Goal: Task Accomplishment & Management: Manage account settings

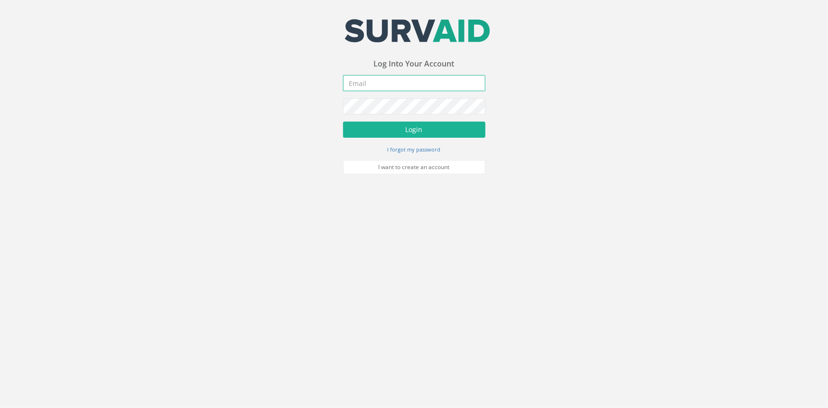
click at [449, 85] on input "email" at bounding box center [414, 83] width 142 height 16
click at [343, 121] on button "Login" at bounding box center [414, 129] width 142 height 16
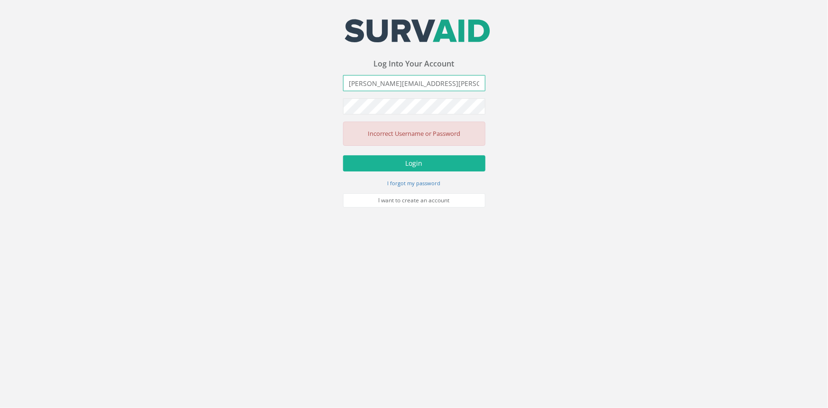
click at [441, 82] on input "[PERSON_NAME][EMAIL_ADDRESS][PERSON_NAME][DOMAIN_NAME]" at bounding box center [414, 83] width 142 height 16
drag, startPoint x: 417, startPoint y: 84, endPoint x: 394, endPoint y: 87, distance: 23.0
click at [394, 87] on input "[PERSON_NAME][EMAIL_ADDRESS][PERSON_NAME][DOMAIN_NAME]" at bounding box center [414, 83] width 142 height 16
click at [465, 79] on input "[EMAIL_ADDRESS][PERSON_NAME][DOMAIN_NAME]" at bounding box center [414, 83] width 142 height 16
type input "[PERSON_NAME][EMAIL_ADDRESS][PERSON_NAME][DOMAIN_NAME]"
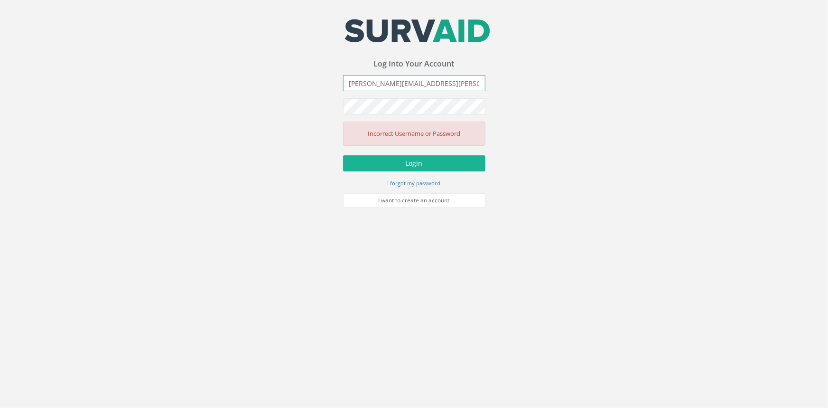
click at [343, 155] on button "Login" at bounding box center [414, 163] width 142 height 16
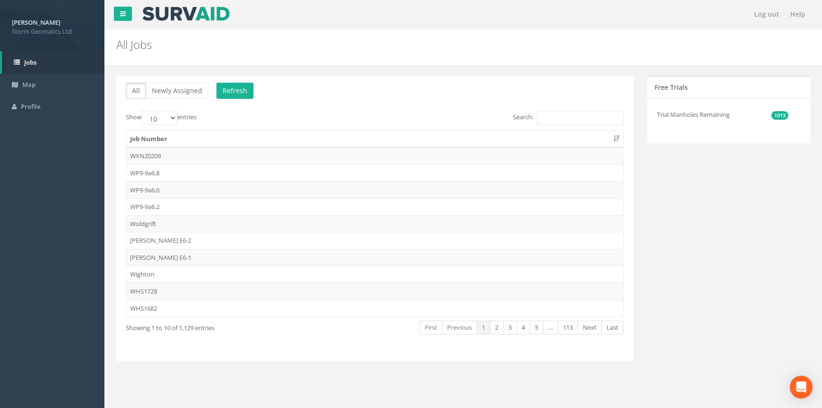
click at [562, 107] on div "All Newly Assigned Refresh Show 10 25 50 100 entries Search: Job Number WXN2020…" at bounding box center [374, 218] width 517 height 286
click at [570, 113] on input "Search:" at bounding box center [580, 118] width 87 height 14
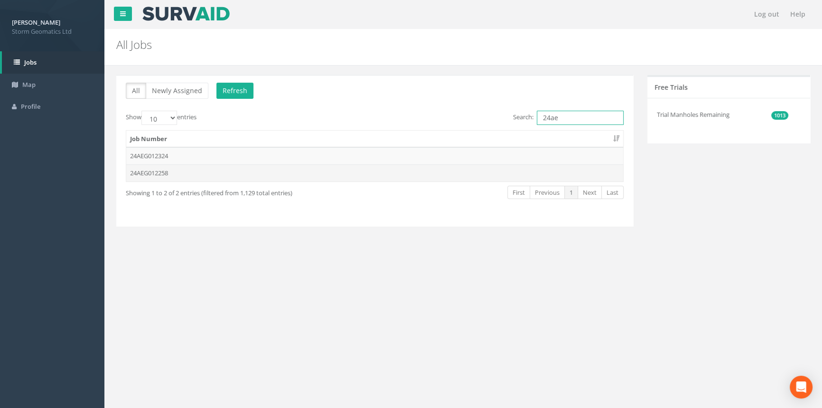
type input "24ae"
click at [191, 174] on td "24AEG012258" at bounding box center [374, 172] width 497 height 17
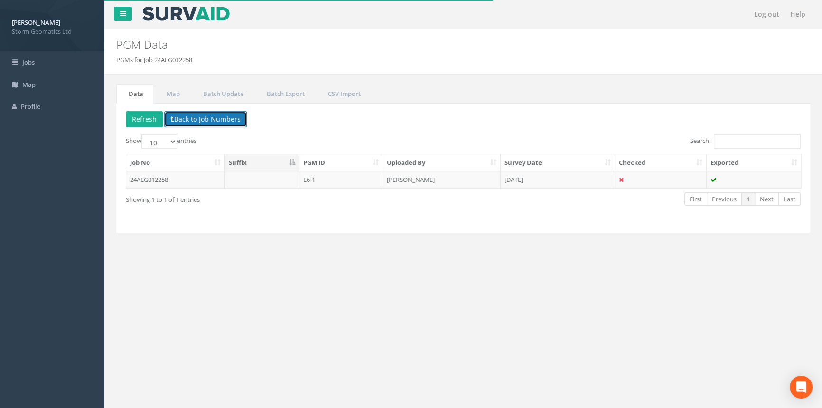
click at [177, 113] on button "Back to Job Numbers" at bounding box center [205, 119] width 83 height 16
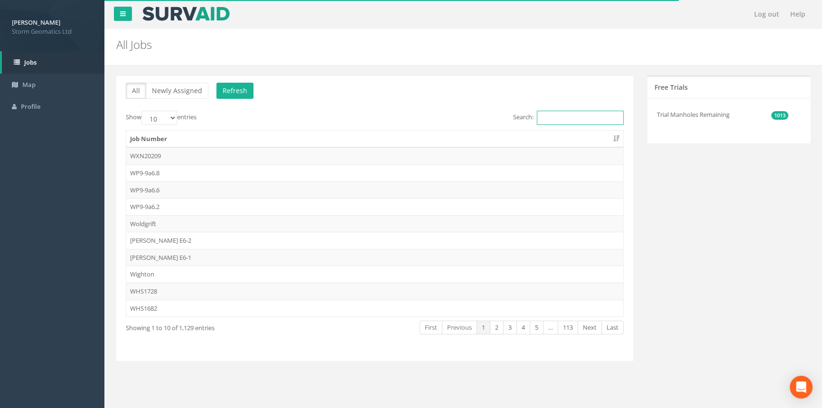
click at [591, 123] on input "Search:" at bounding box center [580, 118] width 87 height 14
click at [569, 120] on input "Search:" at bounding box center [580, 118] width 87 height 14
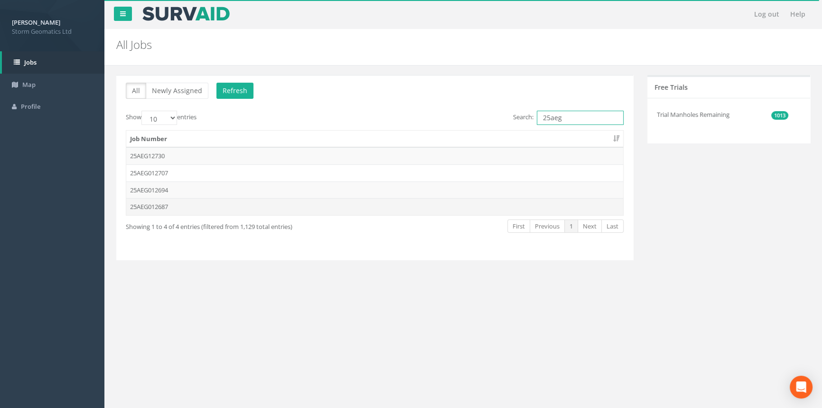
type input "25aeg"
click at [172, 203] on td "25AEG012687" at bounding box center [374, 206] width 497 height 17
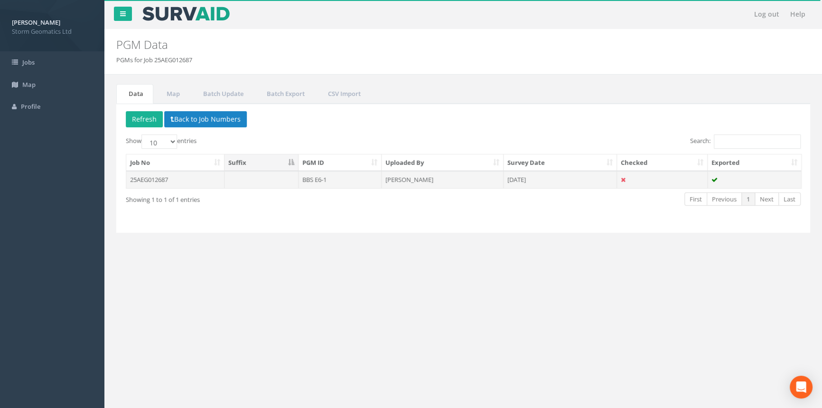
click at [294, 184] on td at bounding box center [261, 179] width 74 height 17
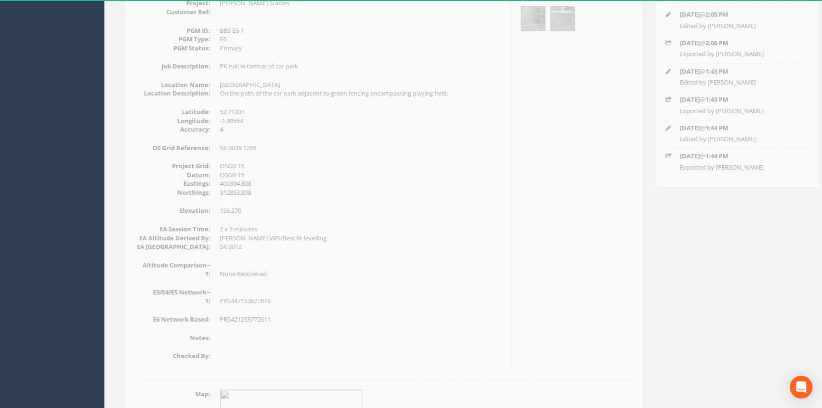
scroll to position [94, 0]
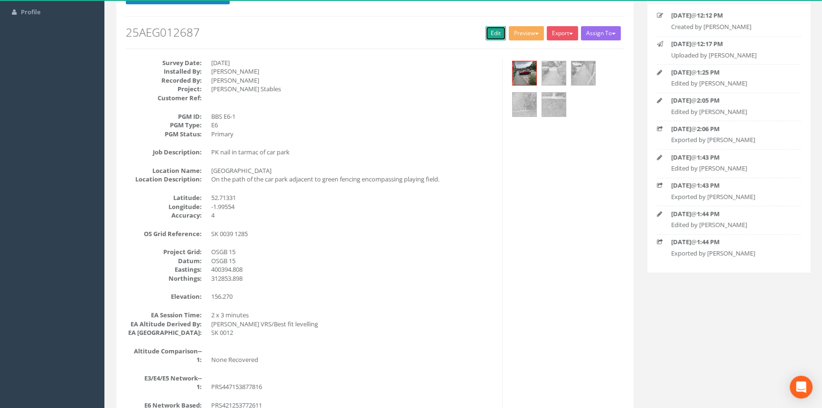
click at [490, 37] on link "Edit" at bounding box center [495, 33] width 20 height 14
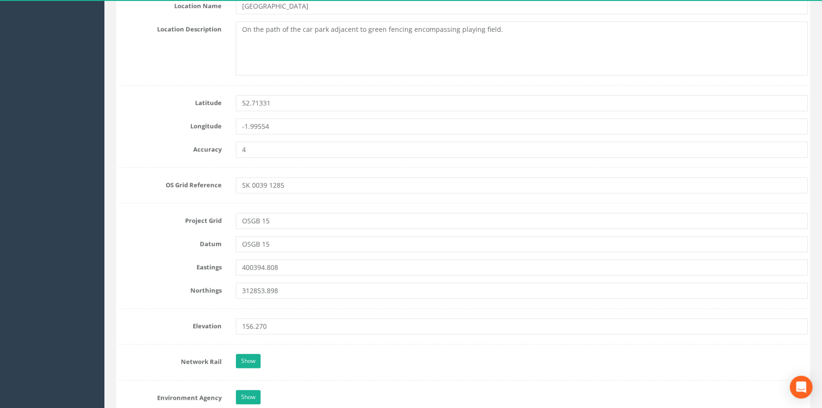
scroll to position [526, 0]
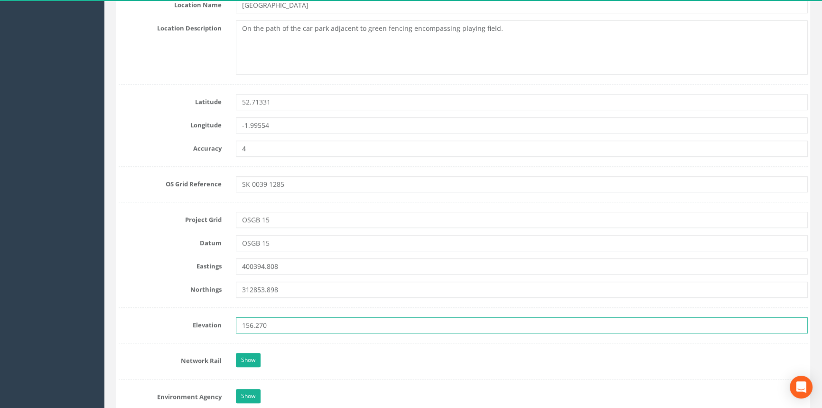
click at [294, 326] on input "156.270" at bounding box center [522, 325] width 572 height 16
type input "156.269"
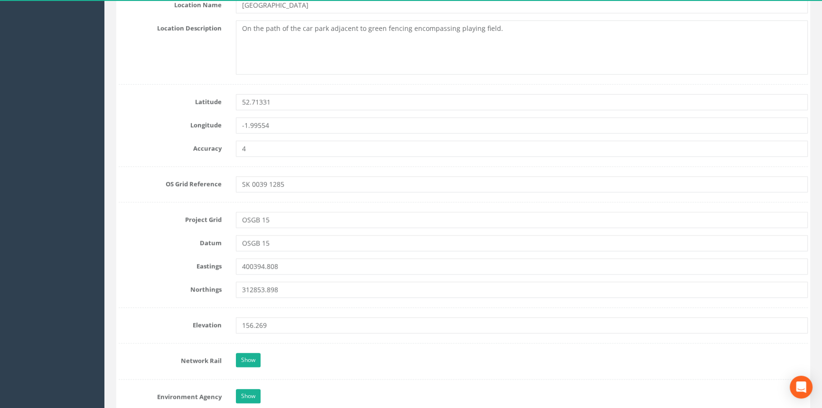
click at [94, 279] on div "[PERSON_NAME] Storm Geomatics Ltd Logout S Jobs Map Profile Log out Help PGM Da…" at bounding box center [411, 279] width 822 height 1611
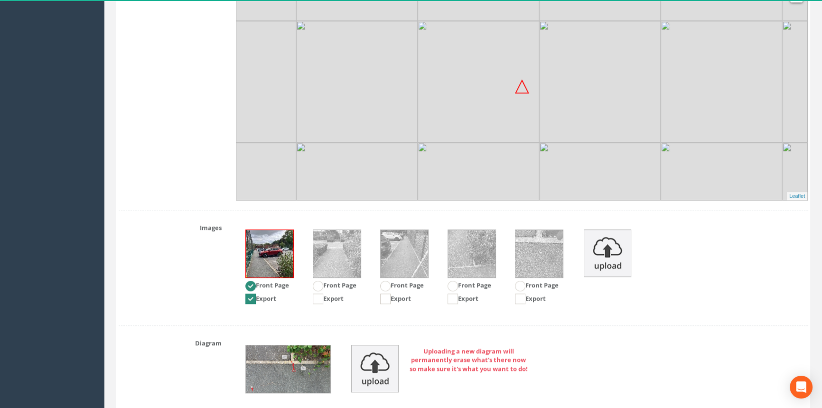
scroll to position [1202, 0]
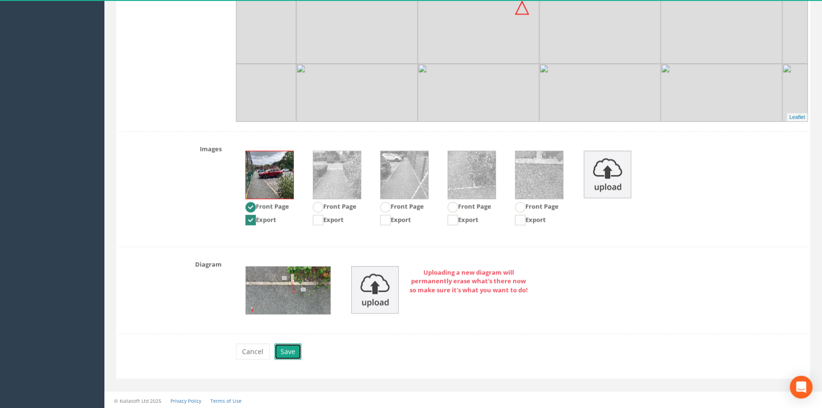
click at [293, 350] on button "Save" at bounding box center [287, 351] width 27 height 16
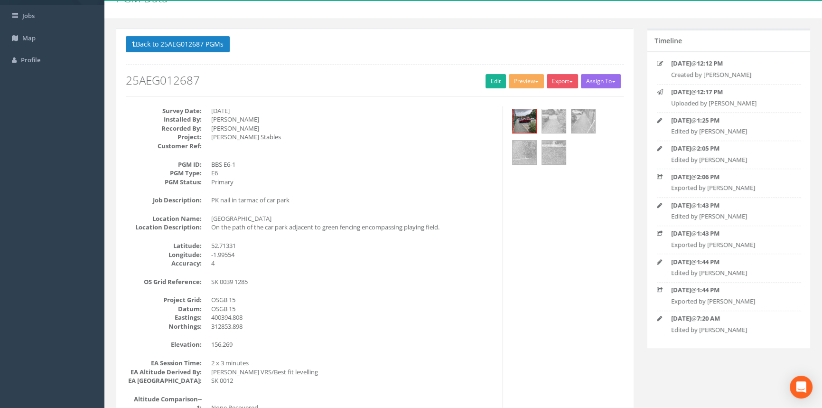
scroll to position [0, 0]
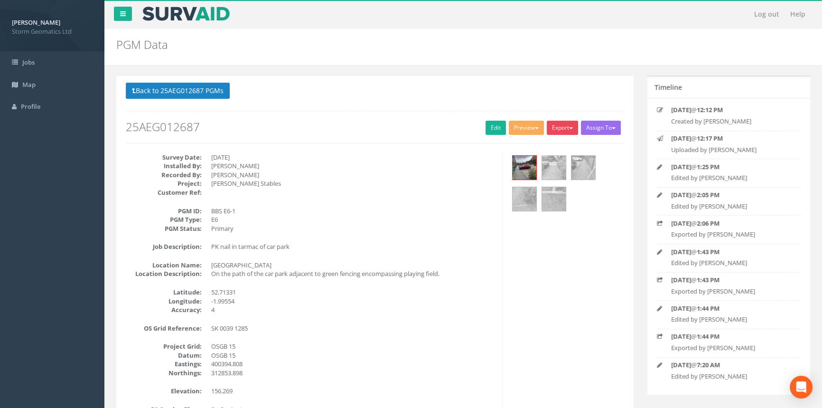
click at [562, 130] on button "Export" at bounding box center [562, 128] width 31 height 14
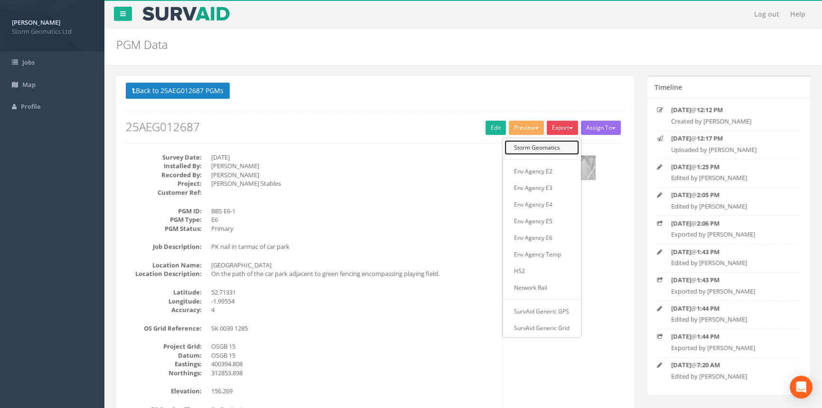
click at [555, 151] on link "Storm Geomatics" at bounding box center [541, 147] width 75 height 15
